Goal: Check status: Check status

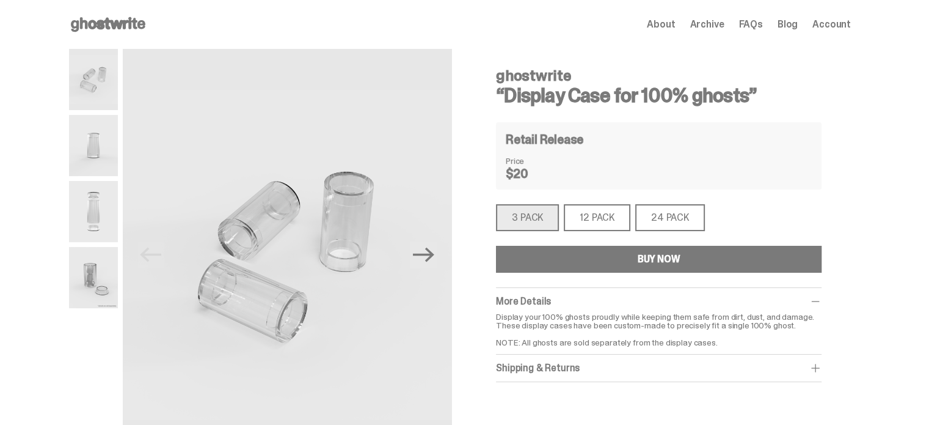
click at [675, 23] on span "About" at bounding box center [661, 25] width 28 height 10
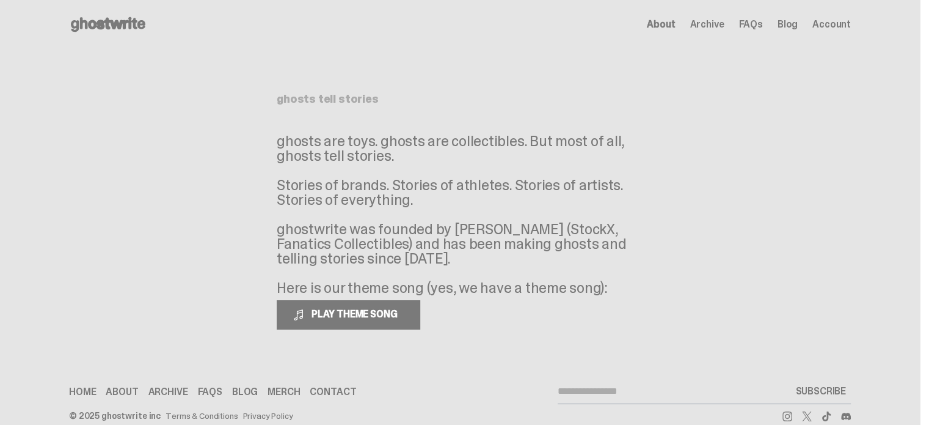
scroll to position [20, 0]
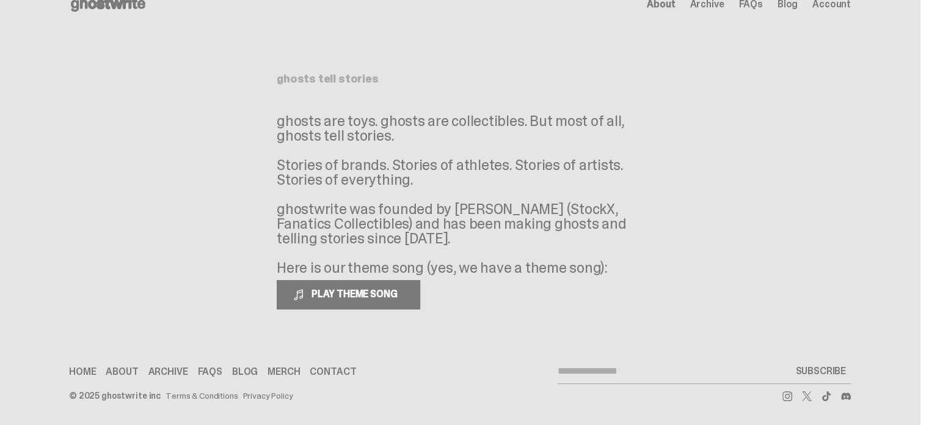
click at [717, 4] on span "Archive" at bounding box center [707, 4] width 34 height 10
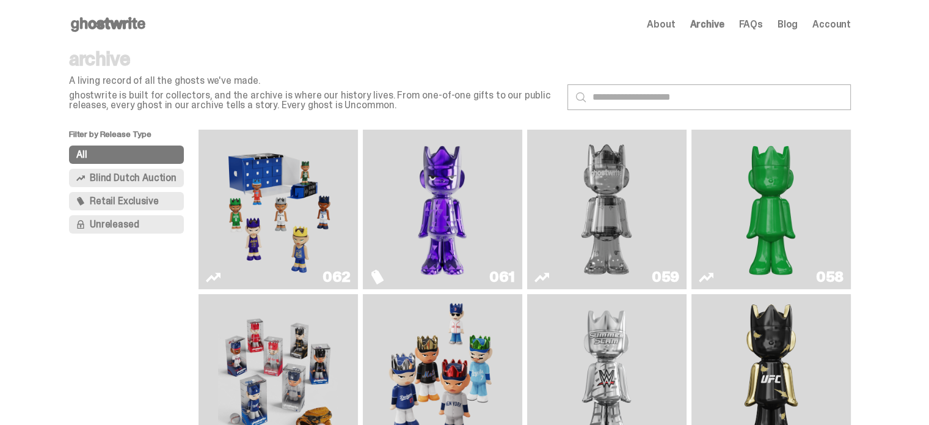
click at [284, 205] on img "Game Face (2025)" at bounding box center [278, 209] width 120 height 150
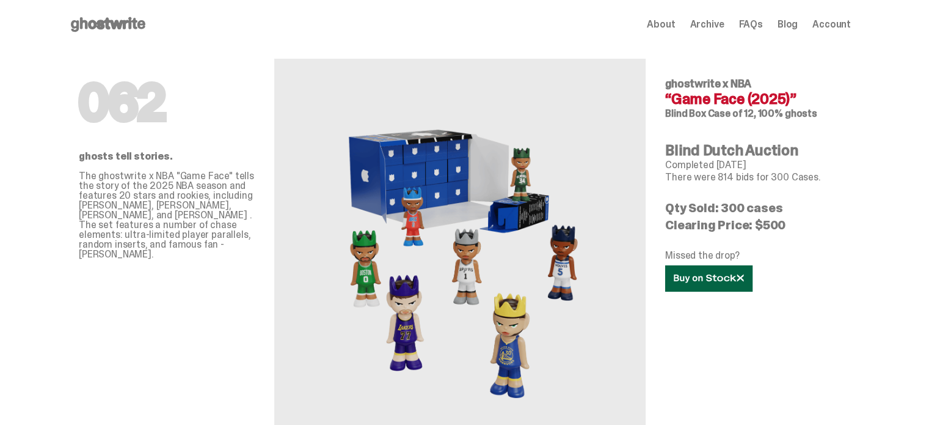
click at [703, 278] on use at bounding box center [709, 278] width 70 height 9
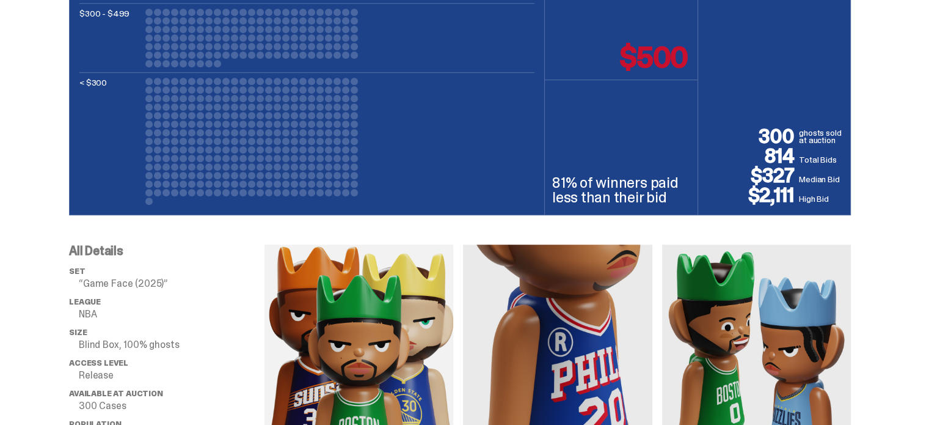
scroll to position [550, 0]
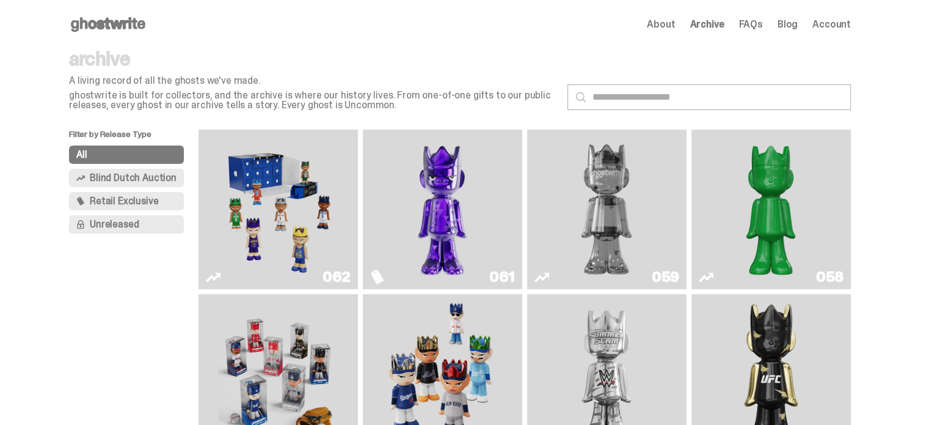
click at [124, 206] on span "Retail Exclusive" at bounding box center [124, 201] width 68 height 10
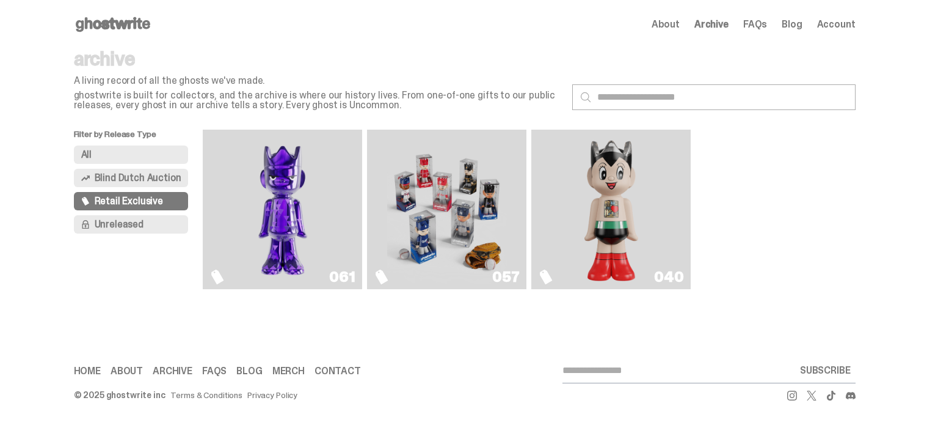
click at [99, 219] on span "Unreleased" at bounding box center [119, 224] width 49 height 10
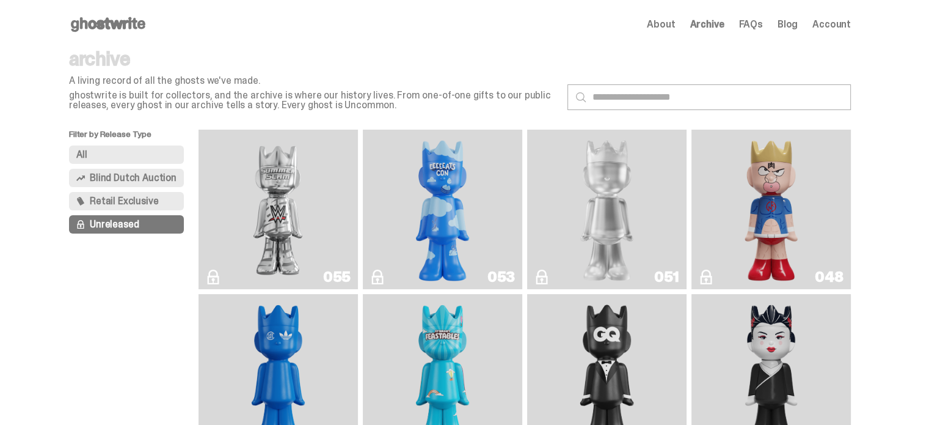
click at [125, 144] on p "Filter by Release Type" at bounding box center [133, 137] width 129 height 16
click at [126, 156] on button "All" at bounding box center [126, 154] width 115 height 18
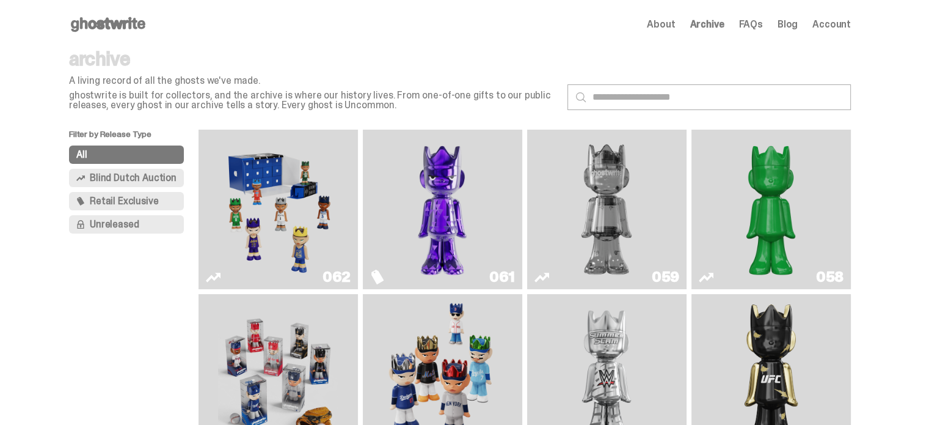
click at [109, 23] on icon at bounding box center [108, 25] width 78 height 20
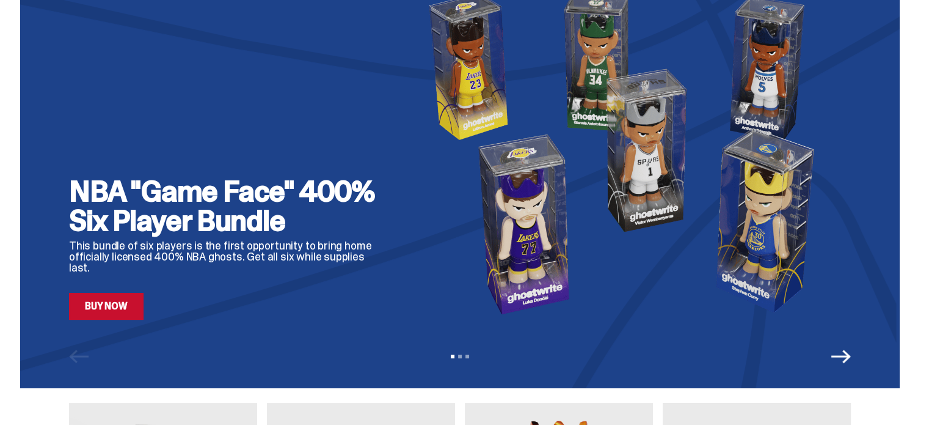
scroll to position [61, 0]
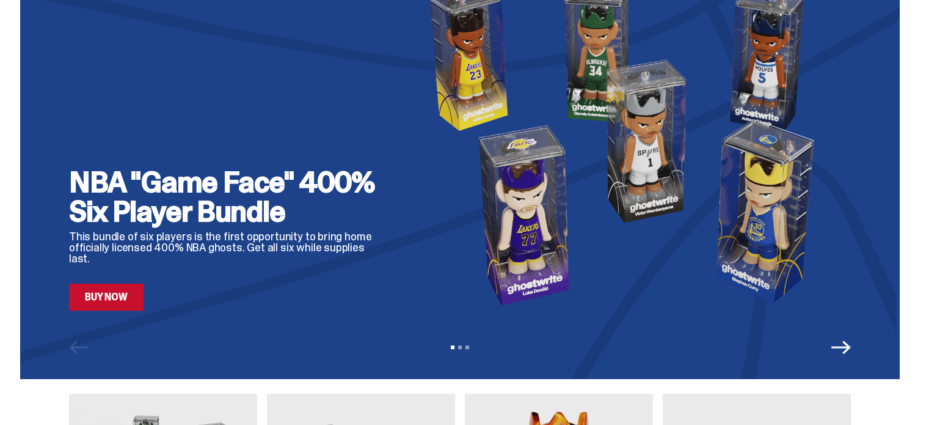
click at [124, 300] on link "Buy Now" at bounding box center [106, 296] width 75 height 27
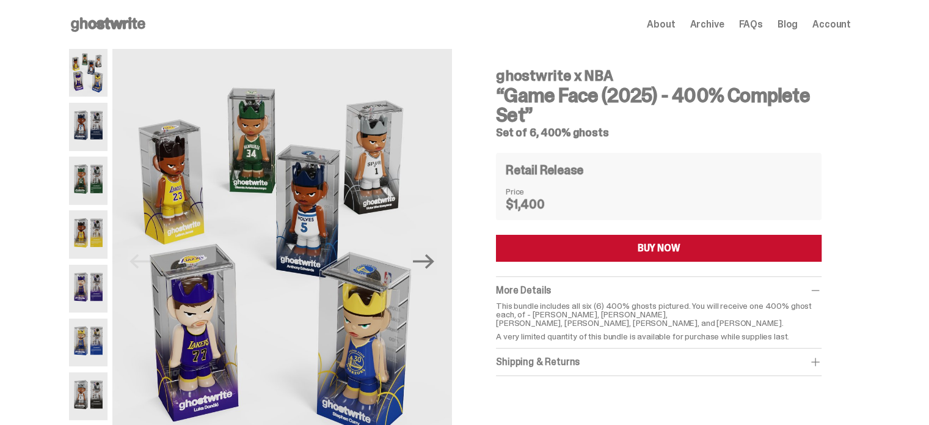
click at [846, 24] on span "Account" at bounding box center [831, 25] width 38 height 10
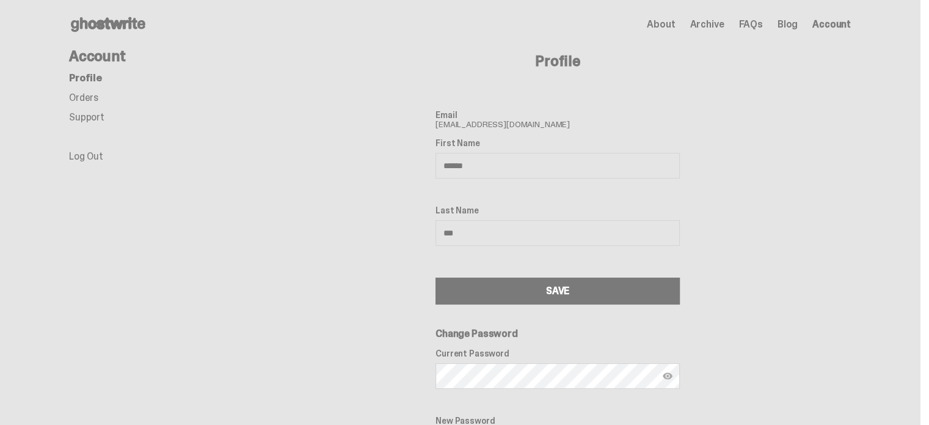
click at [98, 94] on link "Orders" at bounding box center [83, 97] width 29 height 13
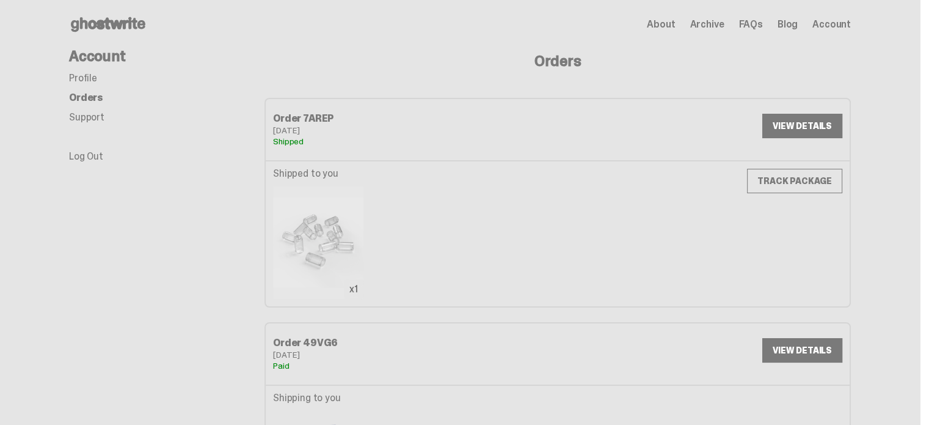
drag, startPoint x: 285, startPoint y: 120, endPoint x: 345, endPoint y: 144, distance: 63.9
click at [344, 143] on div "Order 7AREP [DATE] Shipped" at bounding box center [415, 130] width 285 height 32
click at [345, 144] on div "Shipped" at bounding box center [415, 141] width 285 height 9
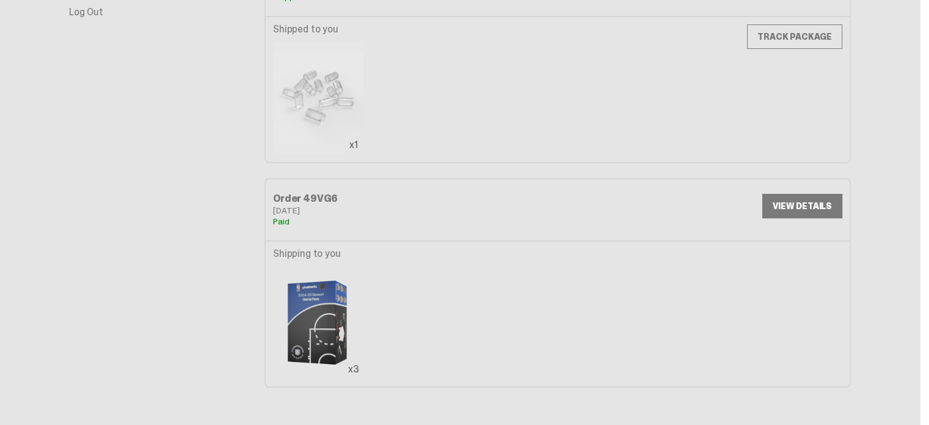
scroll to position [183, 0]
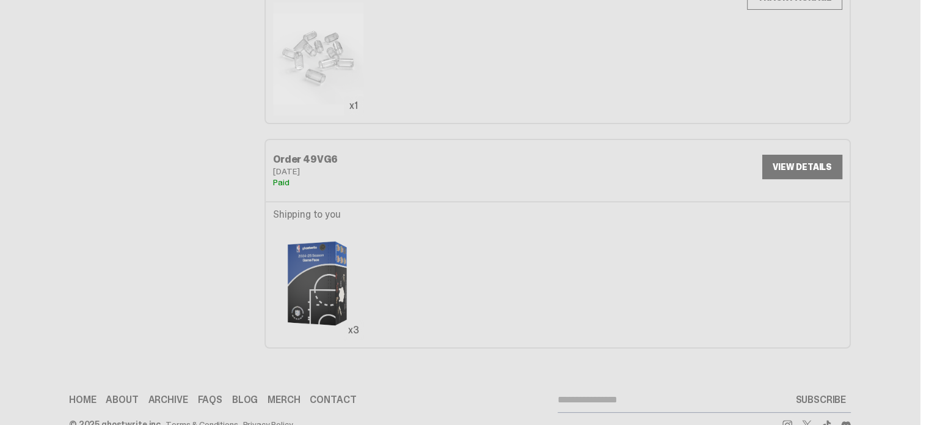
click at [791, 171] on link "VIEW DETAILS" at bounding box center [802, 167] width 80 height 24
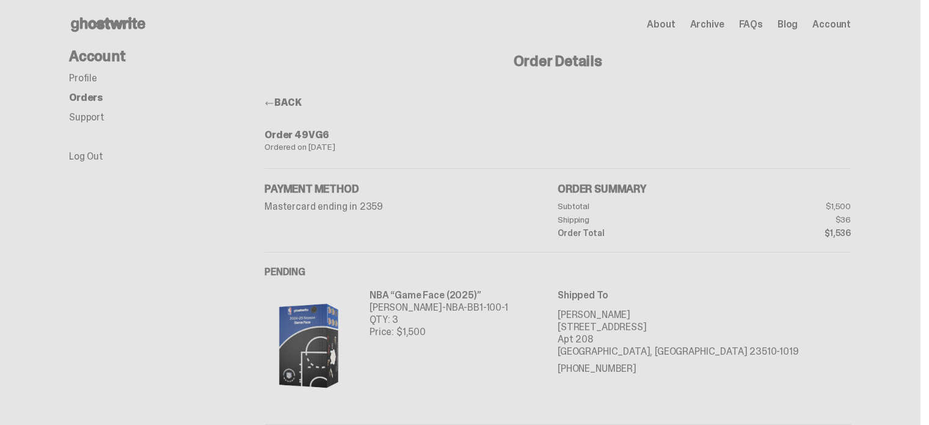
click at [670, 26] on span "About" at bounding box center [661, 25] width 28 height 10
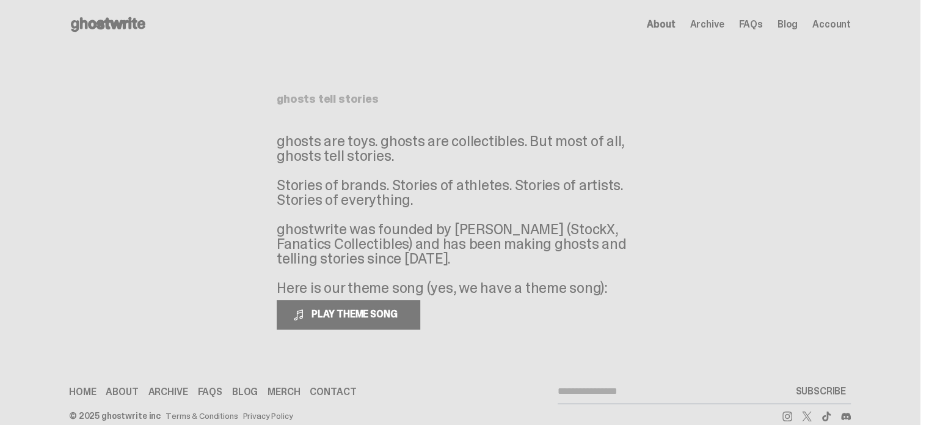
click at [724, 23] on span "Archive" at bounding box center [707, 25] width 34 height 10
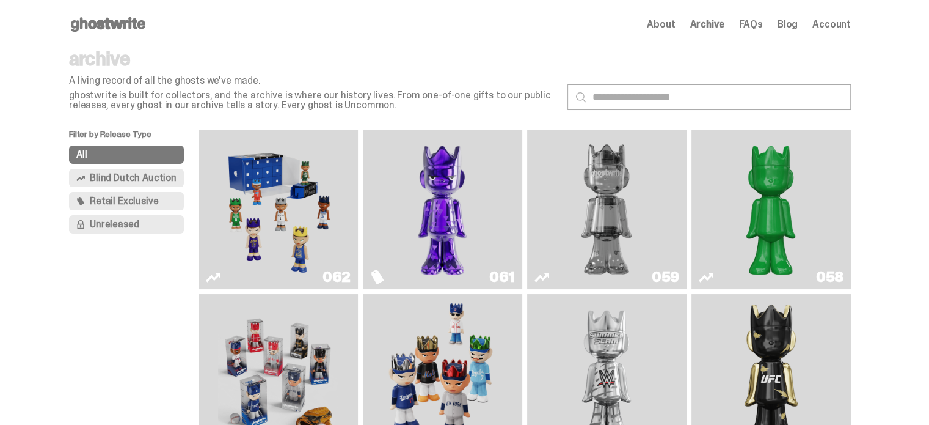
click at [307, 201] on img "Game Face (2025)" at bounding box center [278, 209] width 120 height 150
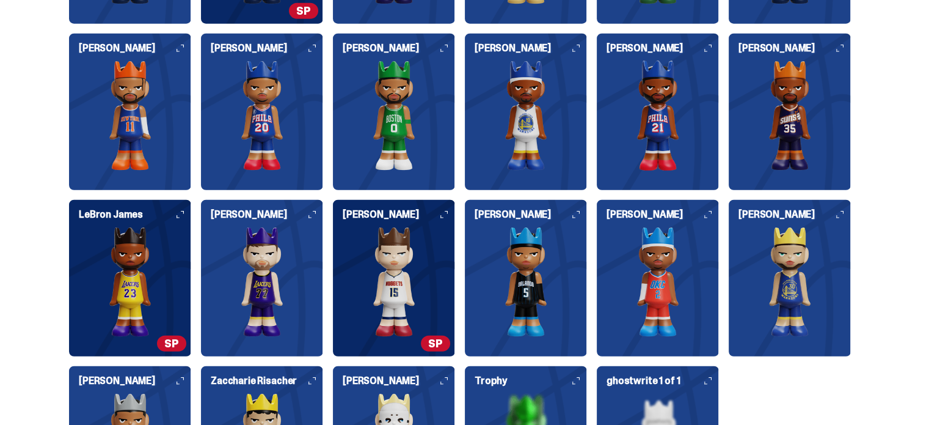
scroll to position [3237, 0]
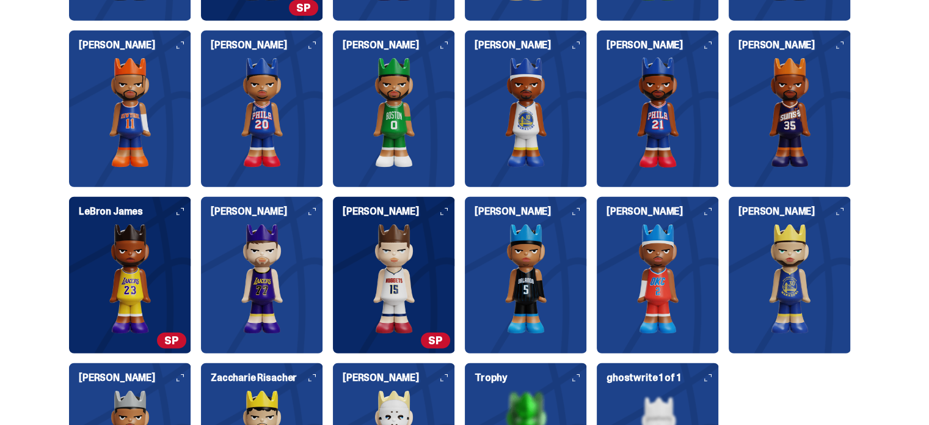
click at [773, 260] on img at bounding box center [790, 279] width 122 height 110
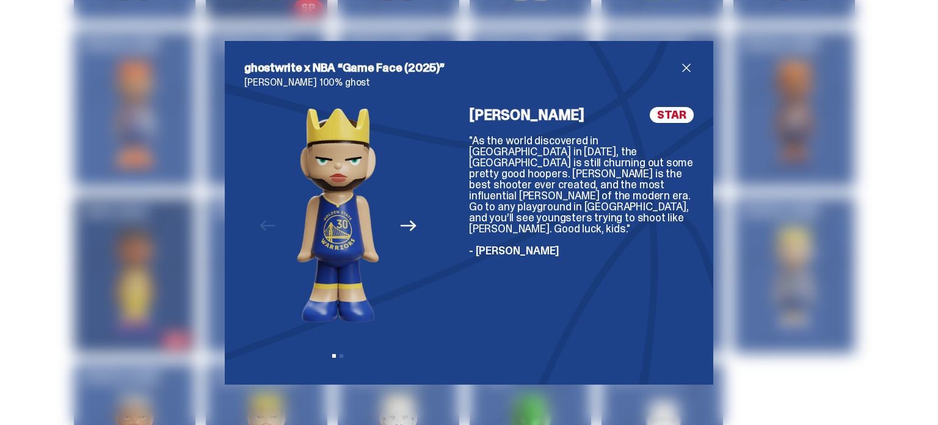
click at [403, 224] on icon "Next" at bounding box center [409, 225] width 16 height 16
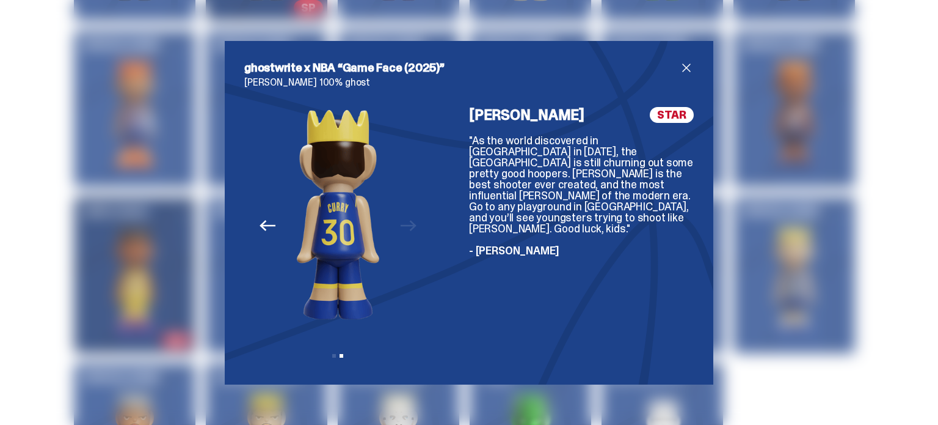
click at [261, 229] on icon "Previous" at bounding box center [268, 225] width 16 height 16
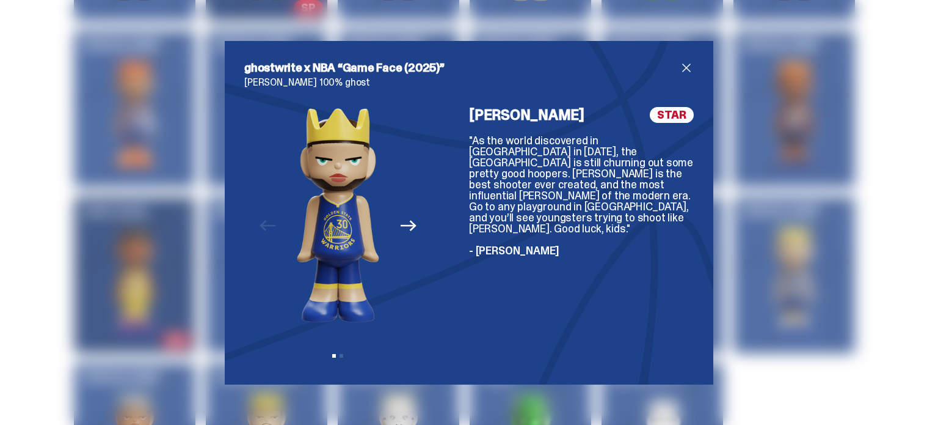
click at [680, 65] on span "close" at bounding box center [686, 67] width 15 height 15
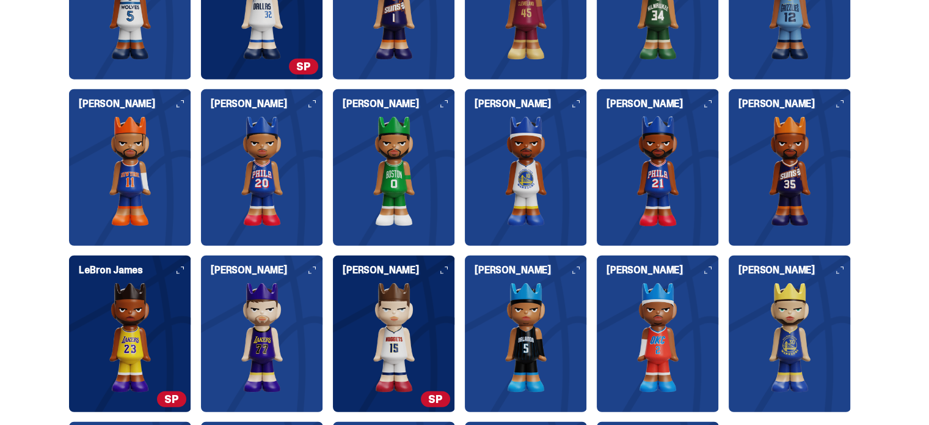
scroll to position [3176, 0]
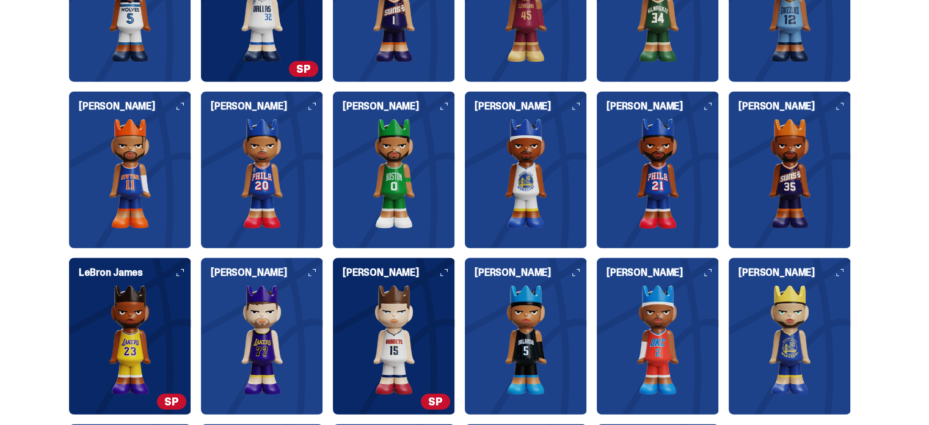
click at [120, 170] on img at bounding box center [130, 173] width 122 height 110
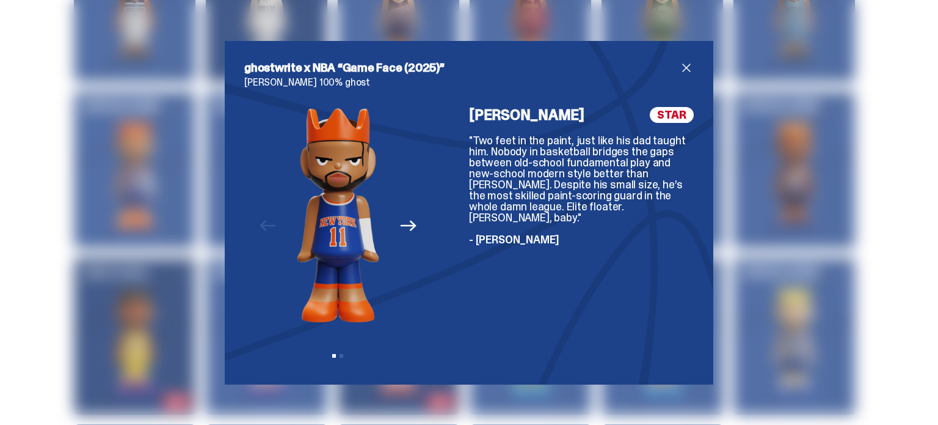
click at [679, 65] on span "close" at bounding box center [686, 67] width 15 height 15
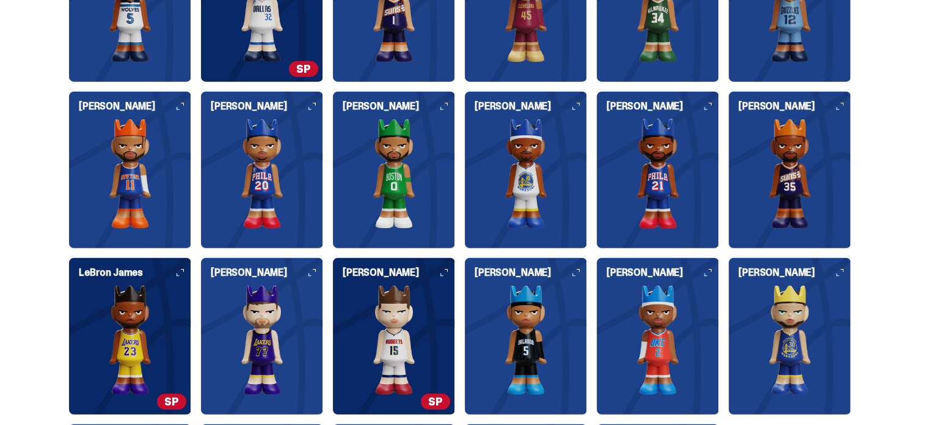
click at [768, 306] on img at bounding box center [790, 340] width 122 height 110
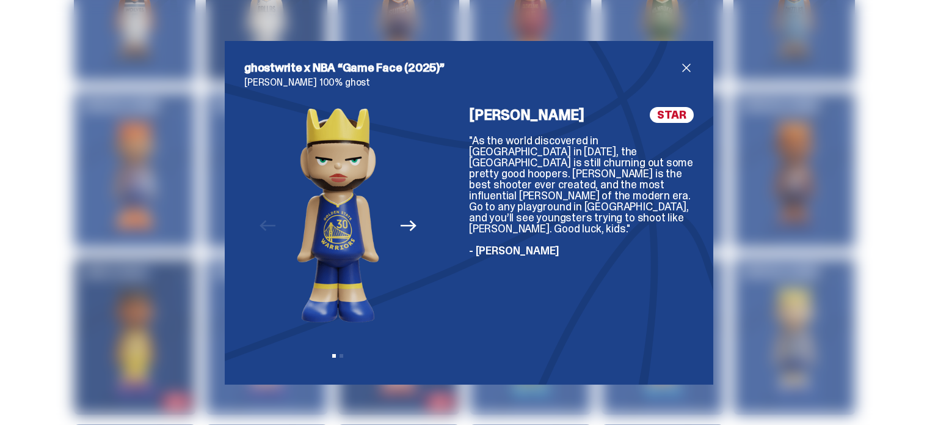
click at [679, 67] on span "close" at bounding box center [686, 67] width 15 height 15
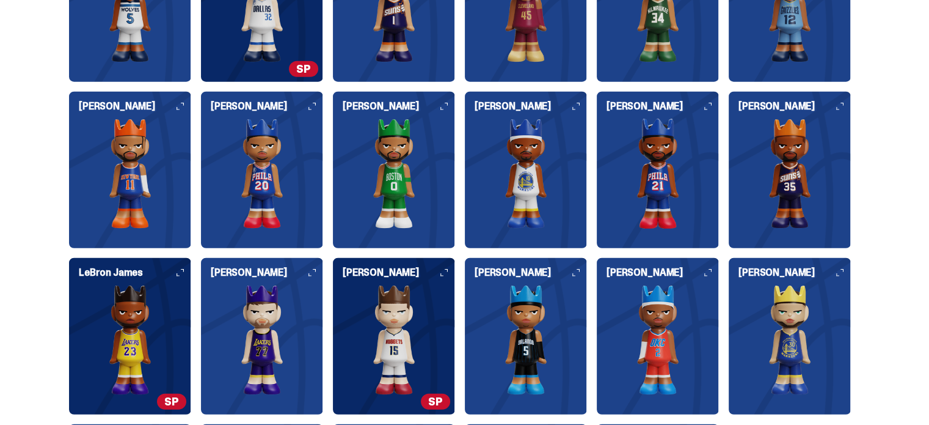
click at [512, 324] on img at bounding box center [526, 340] width 122 height 110
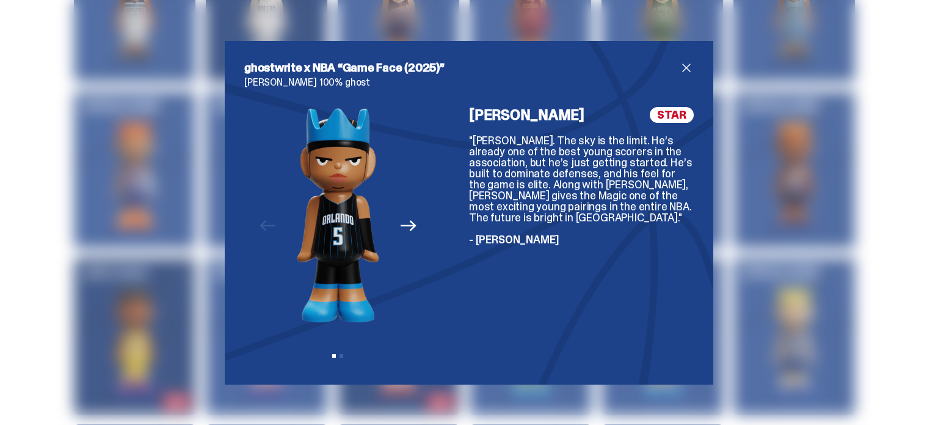
click at [685, 63] on span "close" at bounding box center [686, 67] width 15 height 15
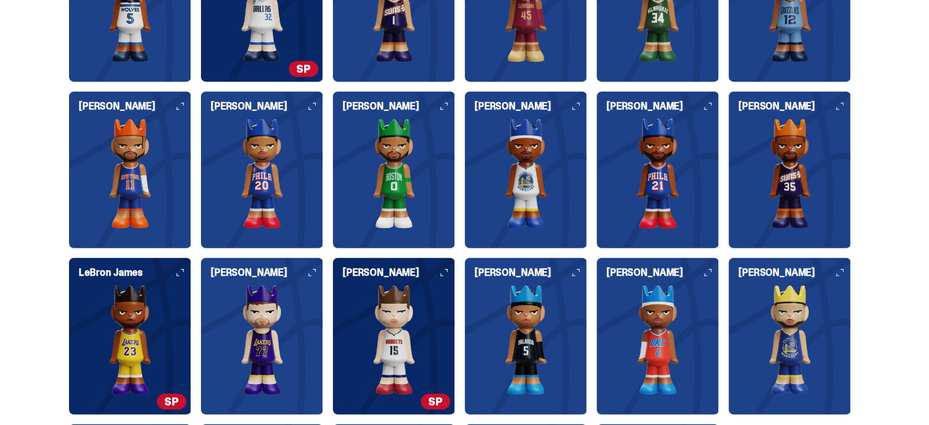
click at [384, 312] on img at bounding box center [394, 340] width 122 height 110
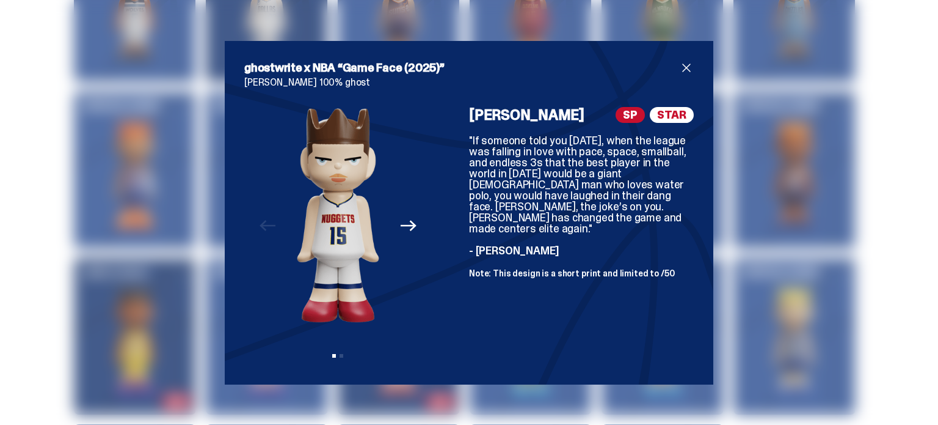
click at [679, 65] on span "close" at bounding box center [686, 67] width 15 height 15
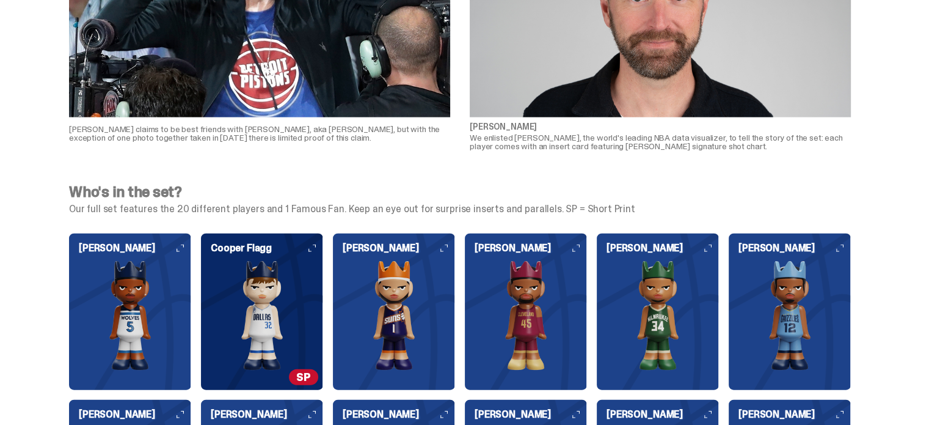
scroll to position [2688, 0]
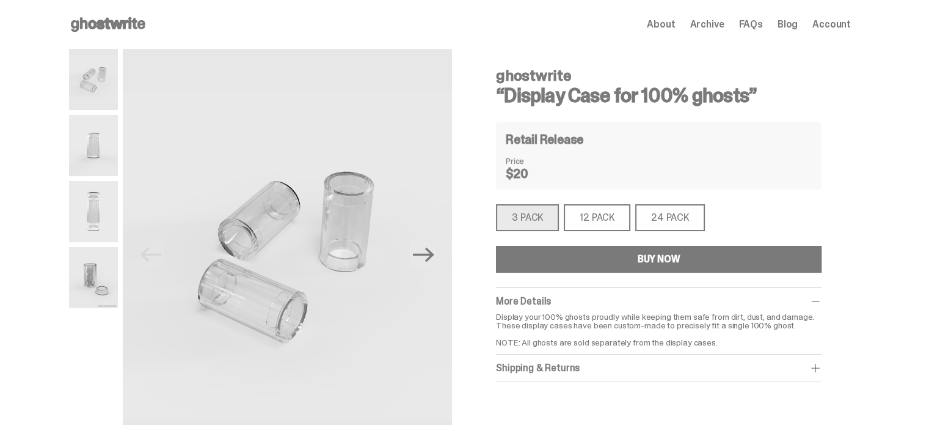
click at [707, 27] on span "Archive" at bounding box center [707, 25] width 34 height 10
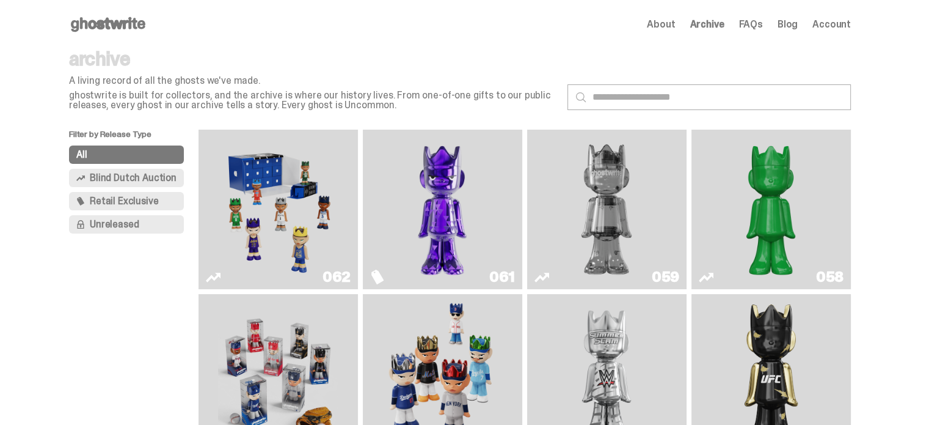
click at [271, 188] on img "Game Face (2025)" at bounding box center [278, 209] width 120 height 150
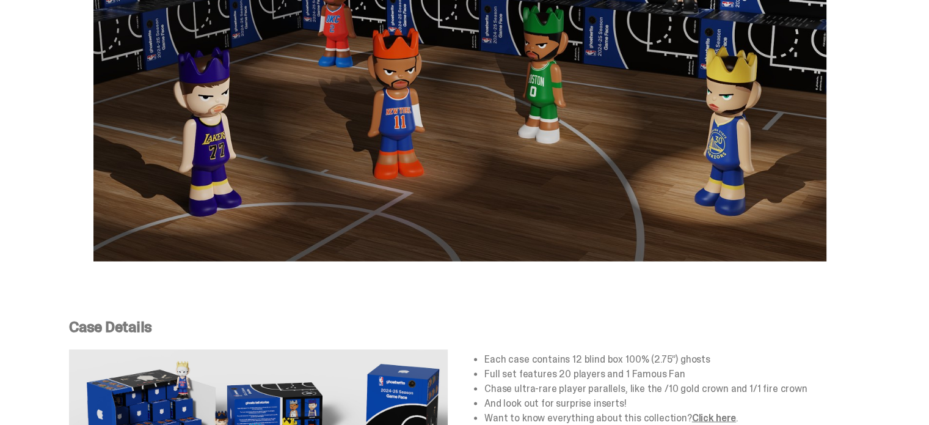
scroll to position [2077, 0]
